Goal: Find specific page/section: Find specific page/section

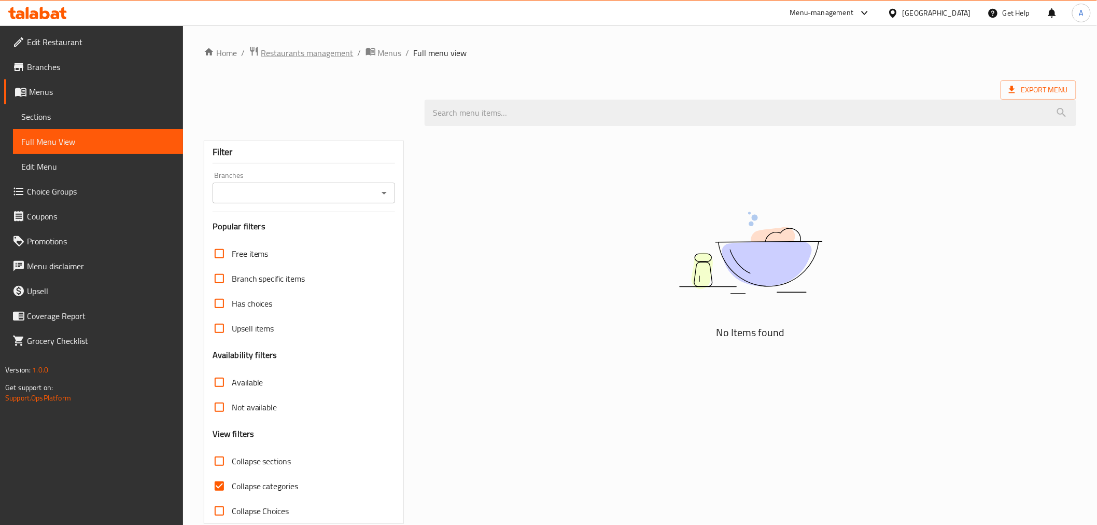
click at [319, 54] on span "Restaurants management" at bounding box center [307, 53] width 92 height 12
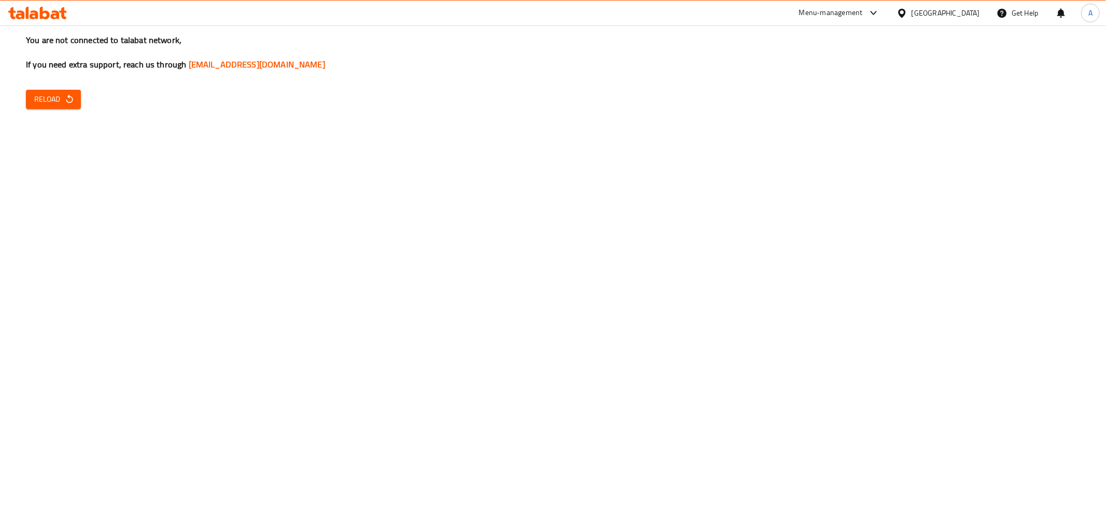
click at [53, 101] on span "Reload" at bounding box center [53, 99] width 38 height 13
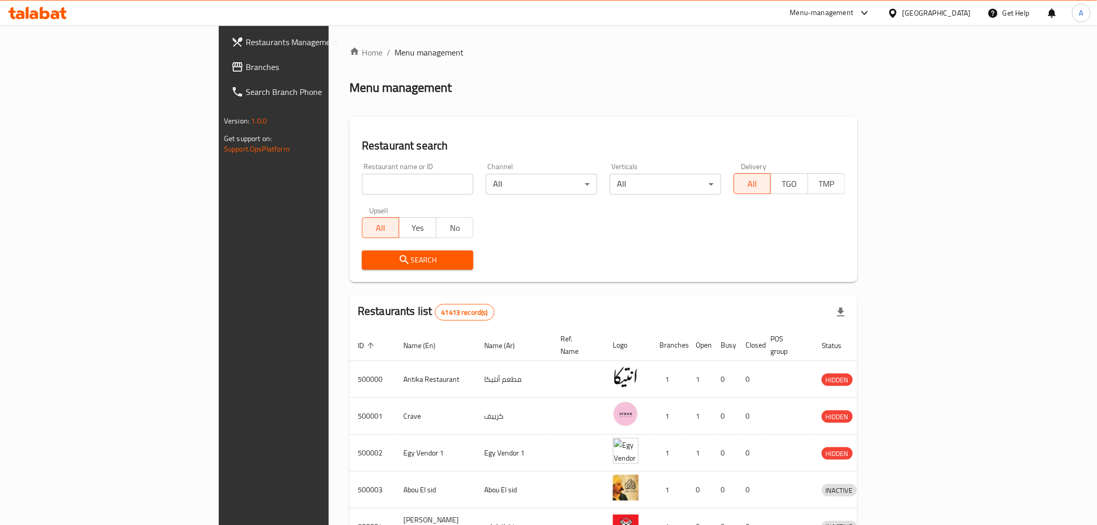
click at [223, 74] on link "Branches" at bounding box center [312, 66] width 179 height 25
